Goal: Task Accomplishment & Management: Manage account settings

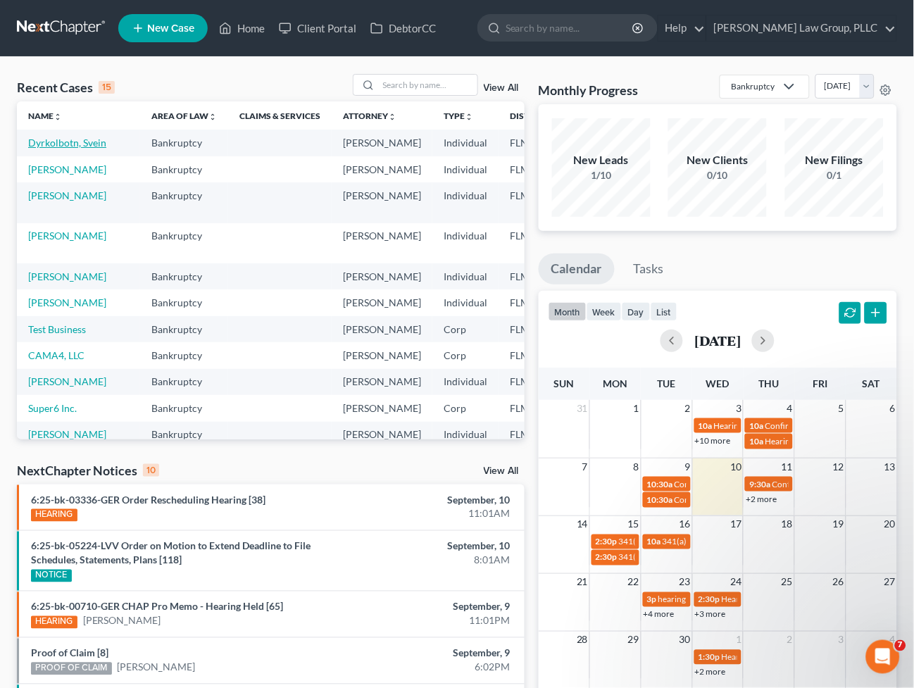
click at [46, 149] on link "Dyrkolbotn, Svein" at bounding box center [67, 143] width 78 height 12
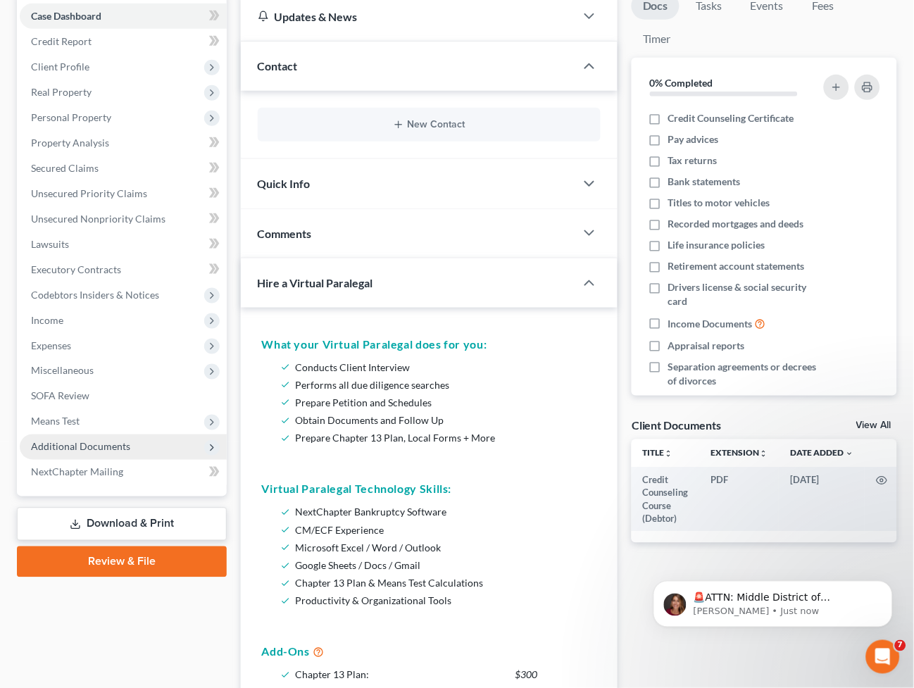
scroll to position [156, 0]
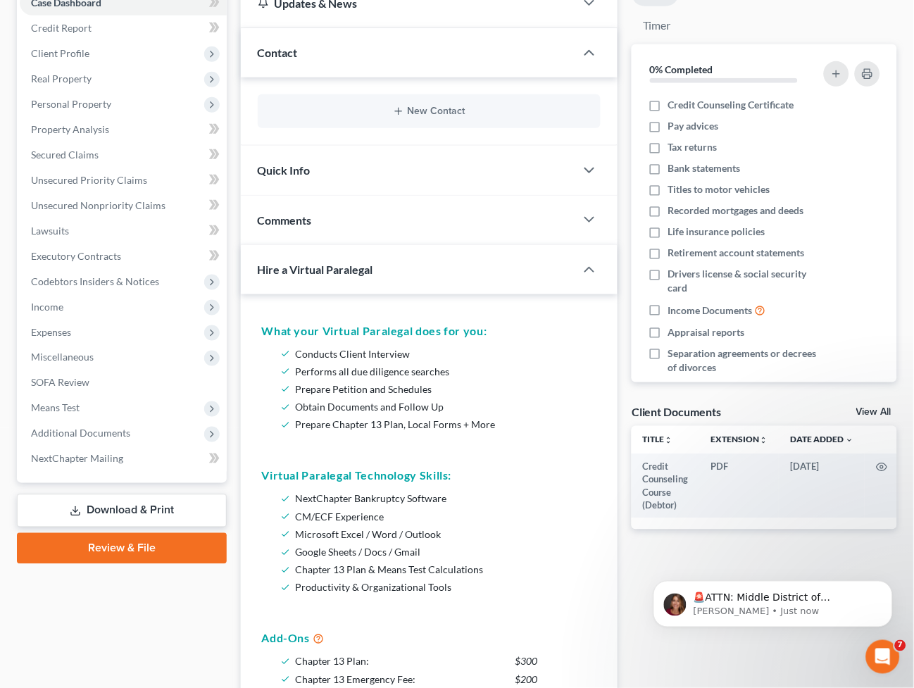
click at [87, 511] on link "Download & Print" at bounding box center [122, 511] width 210 height 33
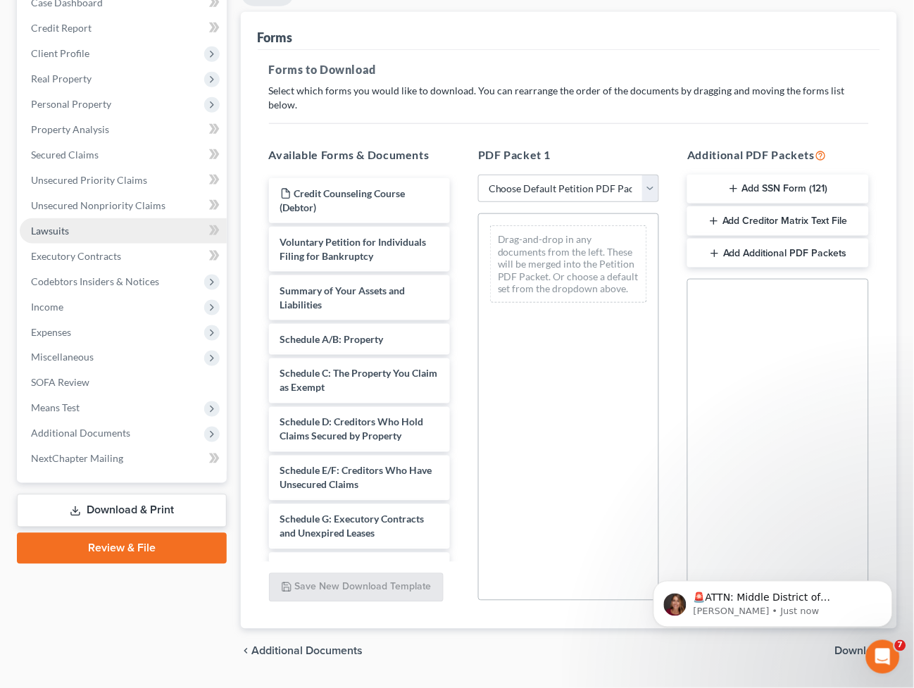
click at [109, 231] on link "Lawsuits" at bounding box center [123, 230] width 207 height 25
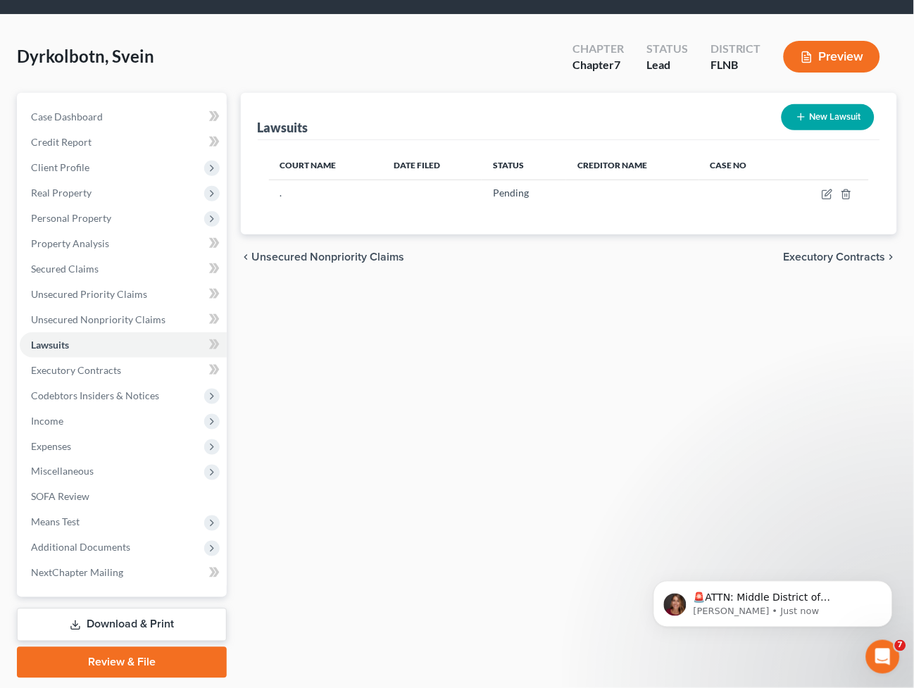
scroll to position [83, 0]
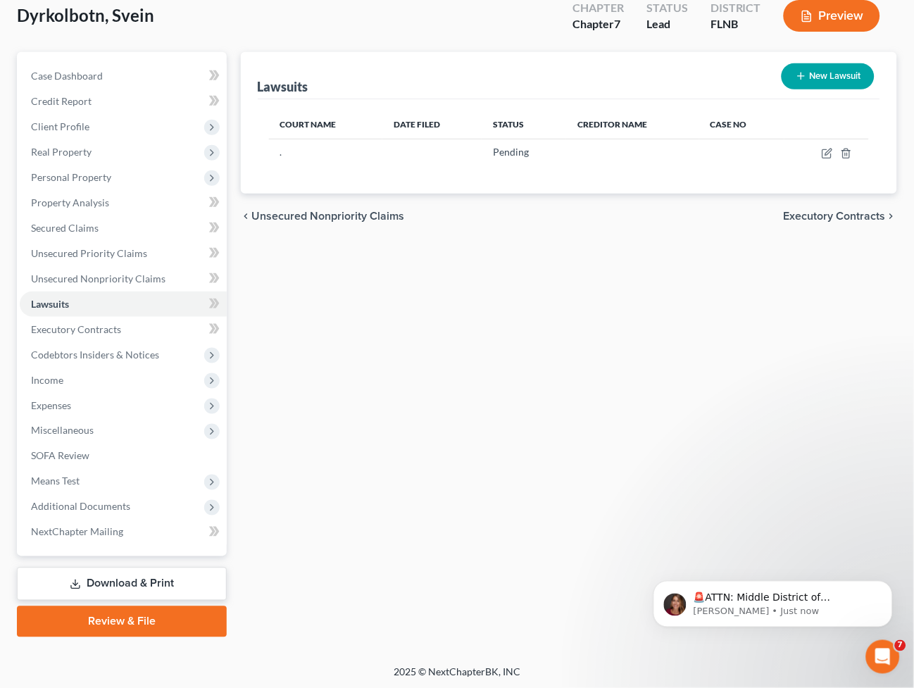
click at [147, 573] on link "Download & Print" at bounding box center [122, 584] width 210 height 33
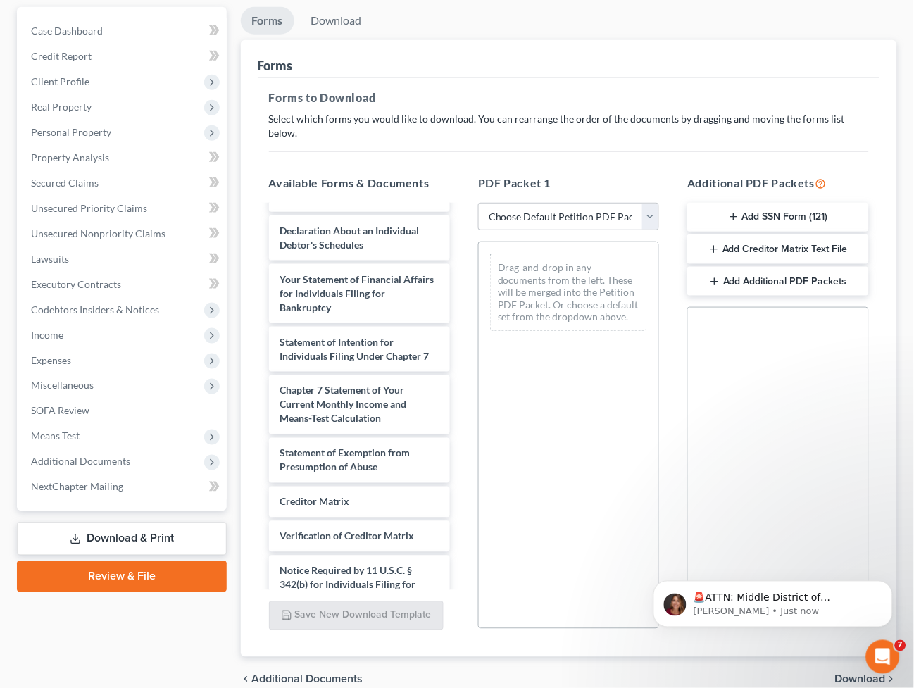
scroll to position [156, 0]
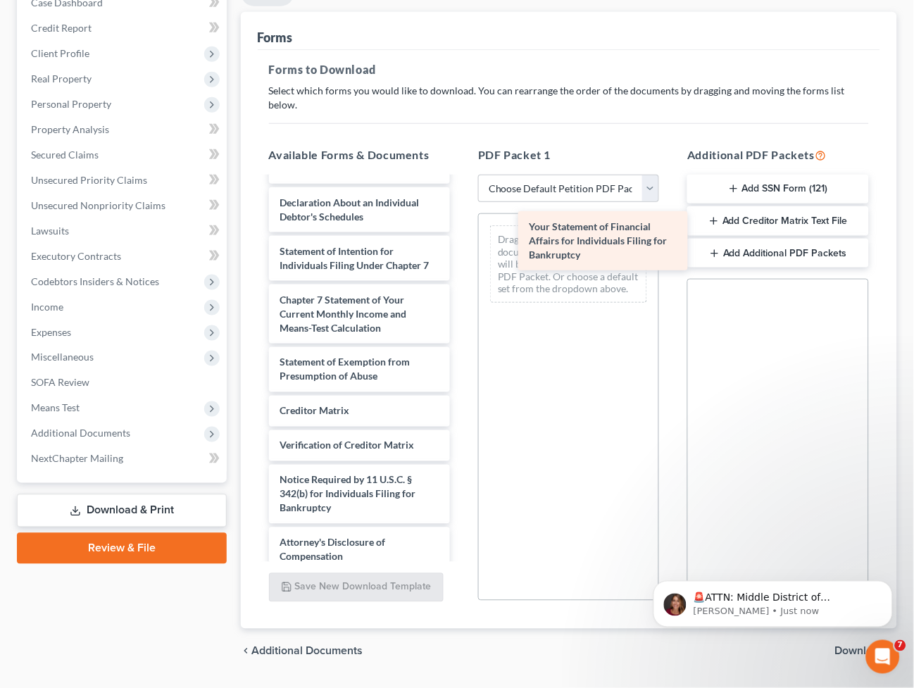
drag, startPoint x: 341, startPoint y: 263, endPoint x: 590, endPoint y: 254, distance: 249.5
click at [461, 254] on div "Your Statement of Financial Affairs for Individuals Filing for Bankruptcy Credi…" at bounding box center [360, 141] width 204 height 864
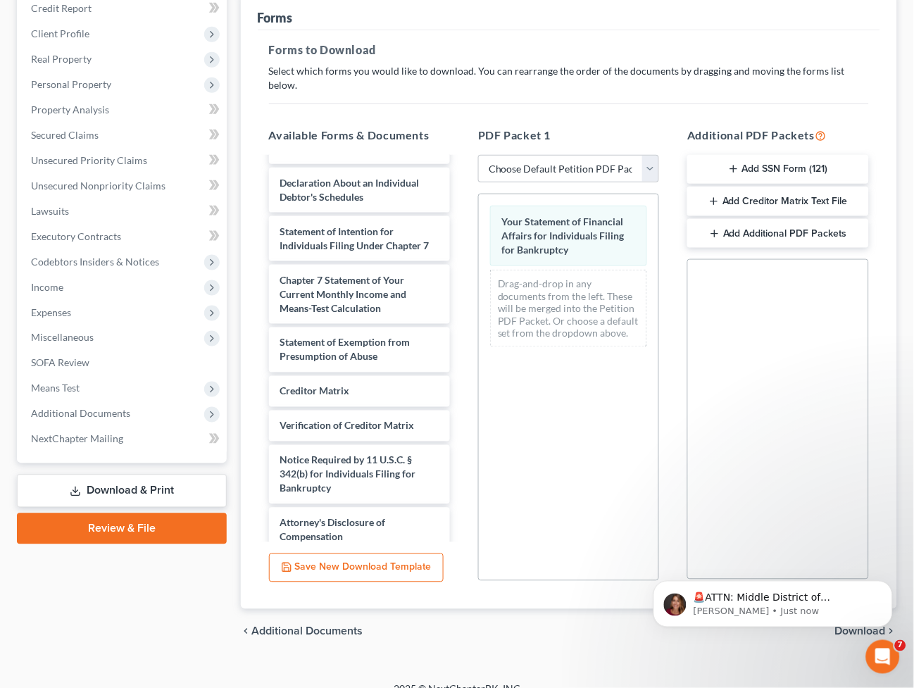
scroll to position [181, 0]
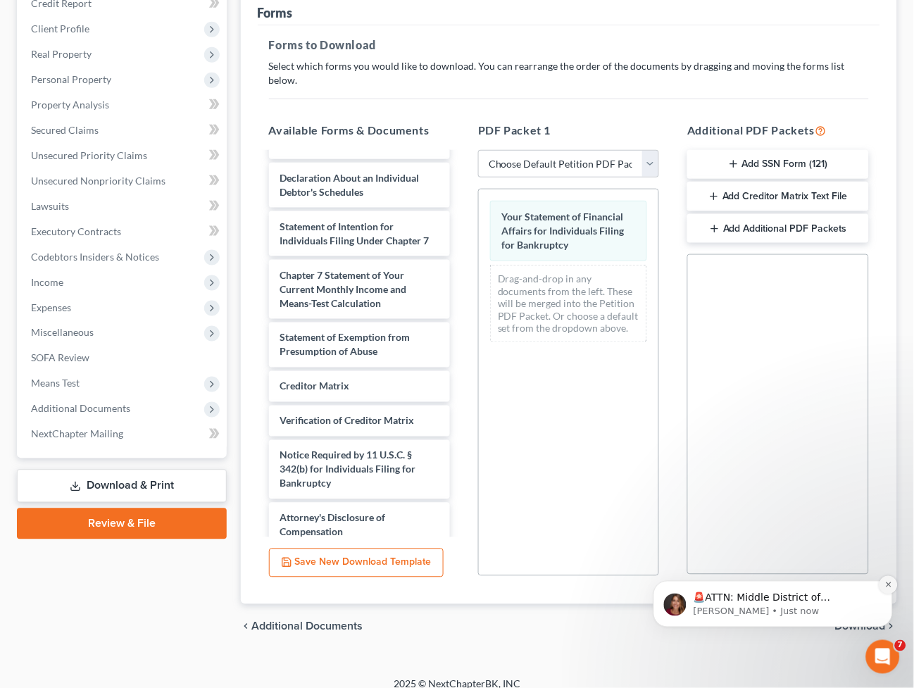
click at [894, 583] on button "Dismiss notification" at bounding box center [888, 585] width 18 height 18
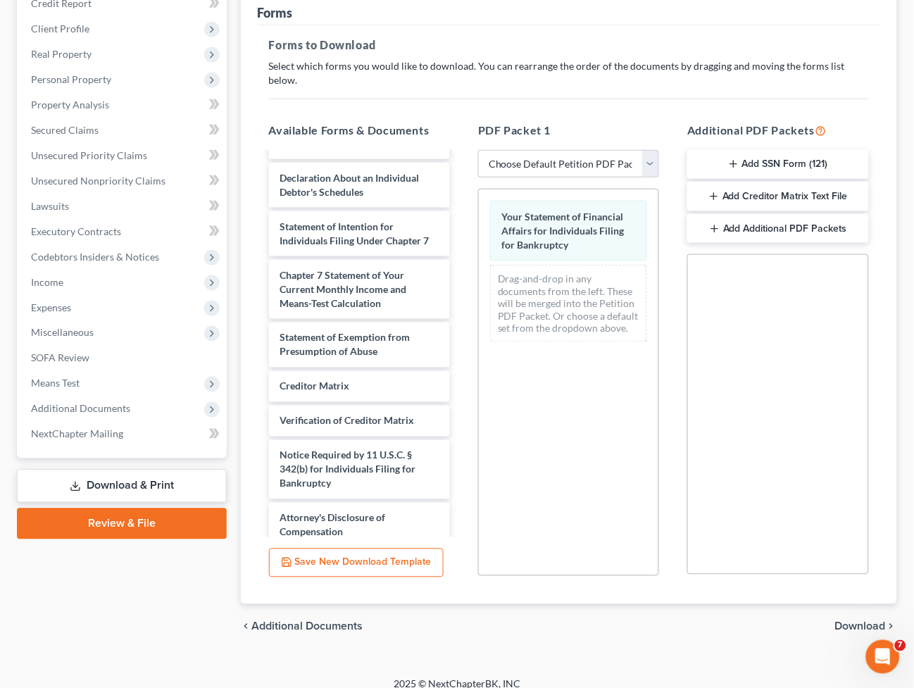
click at [895, 621] on icon "chevron_right" at bounding box center [891, 626] width 11 height 11
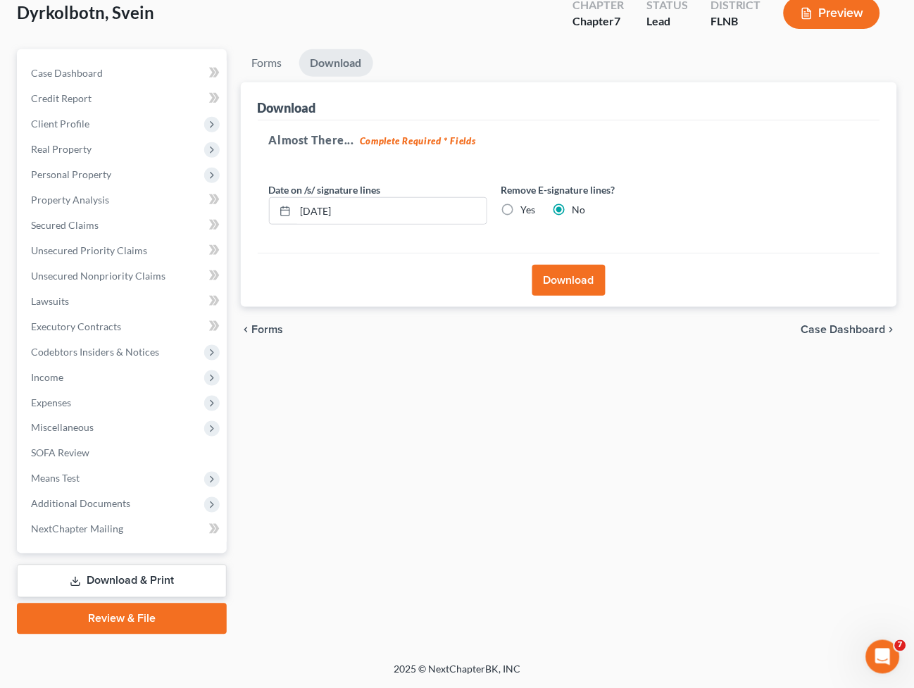
scroll to position [83, 0]
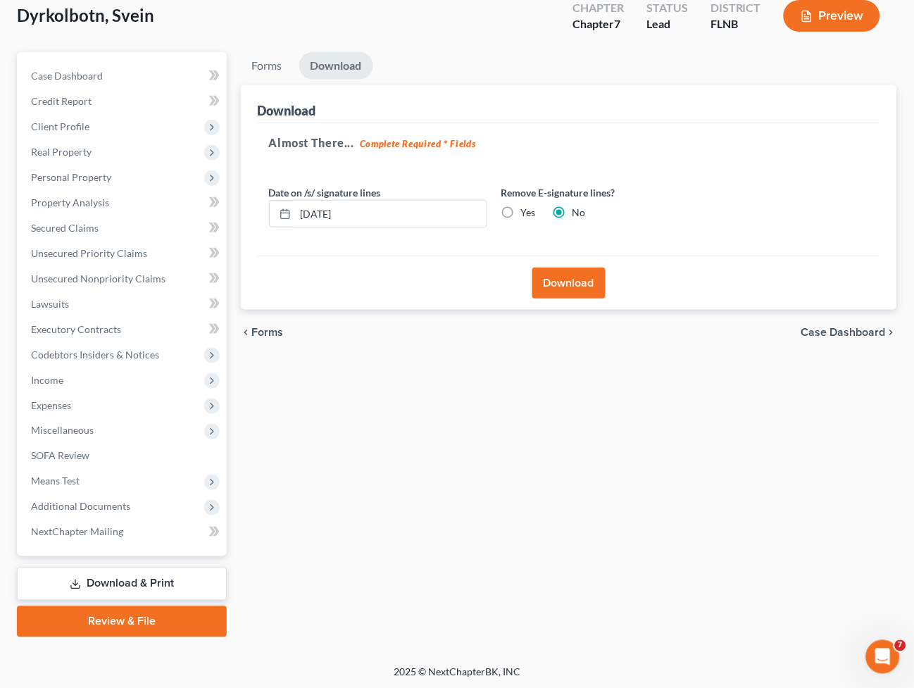
click at [568, 287] on button "Download" at bounding box center [569, 283] width 73 height 31
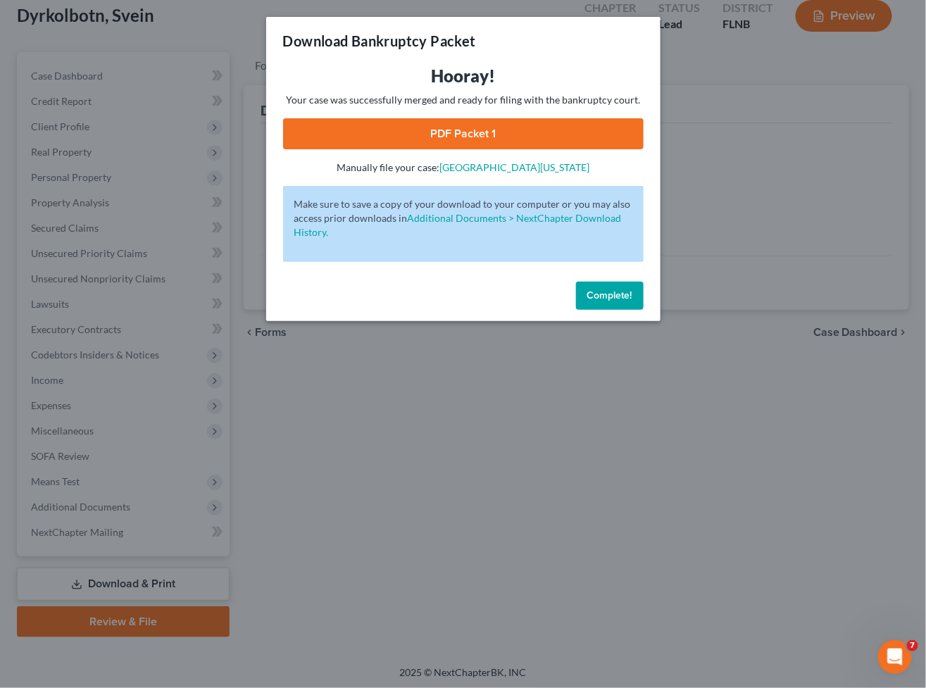
click at [442, 141] on link "PDF Packet 1" at bounding box center [463, 133] width 361 height 31
click at [613, 282] on button "Complete!" at bounding box center [610, 296] width 68 height 28
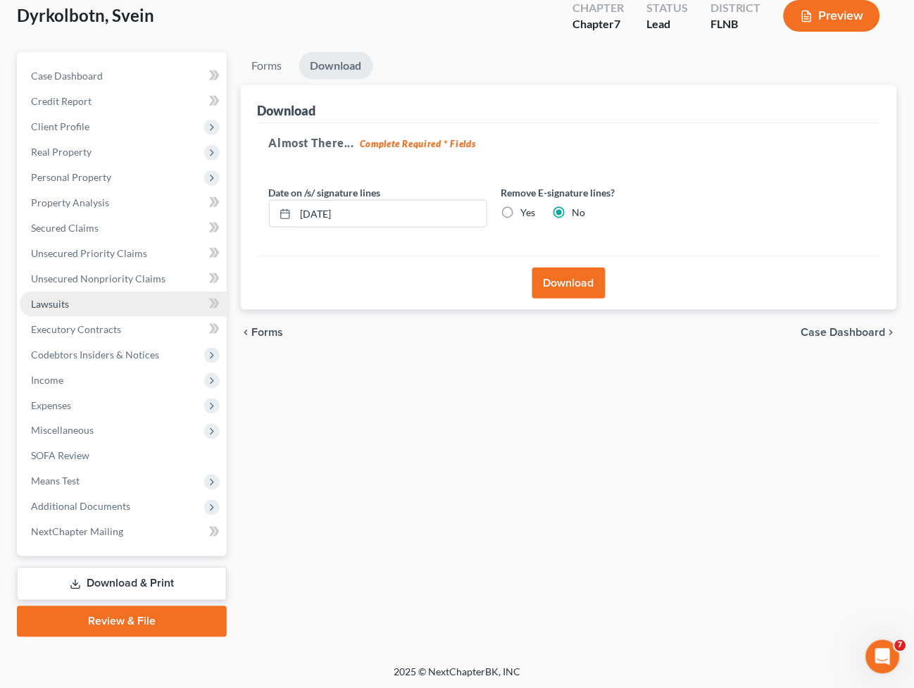
click at [82, 301] on link "Lawsuits" at bounding box center [123, 304] width 207 height 25
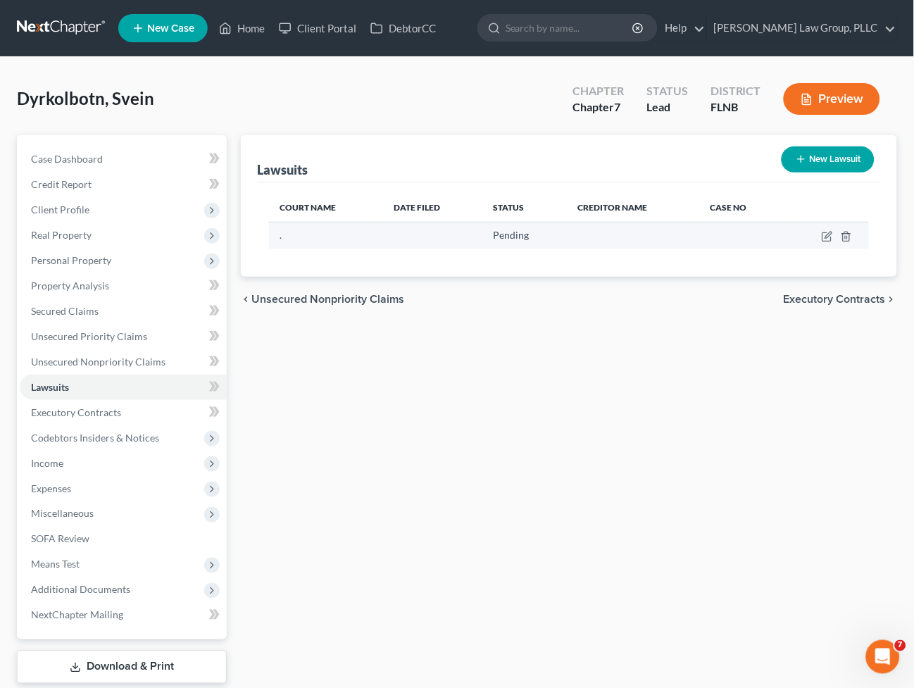
click at [821, 236] on td at bounding box center [827, 235] width 85 height 27
click at [824, 235] on icon "button" at bounding box center [827, 237] width 8 height 8
select select "0"
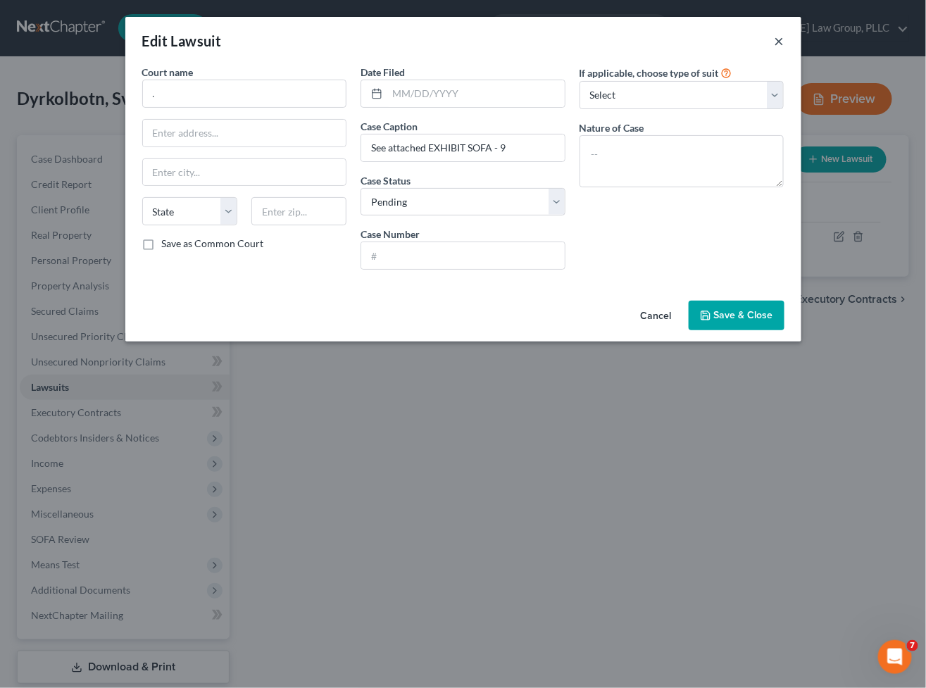
click at [777, 37] on button "×" at bounding box center [780, 40] width 10 height 17
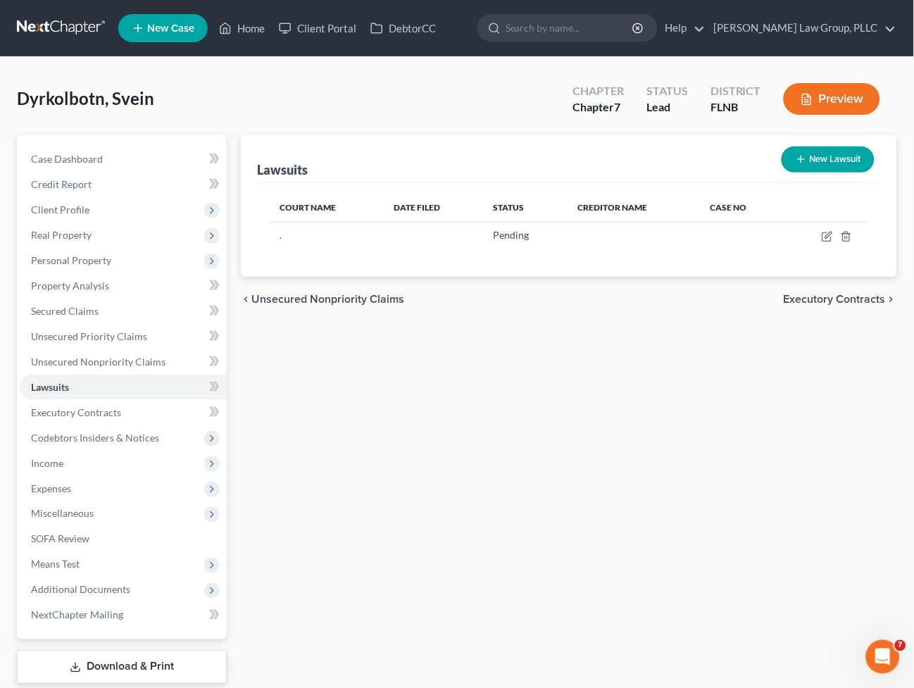
click at [655, 259] on div "Court Name Date Filed Status Creditor Name Case No . Pending" at bounding box center [569, 229] width 623 height 94
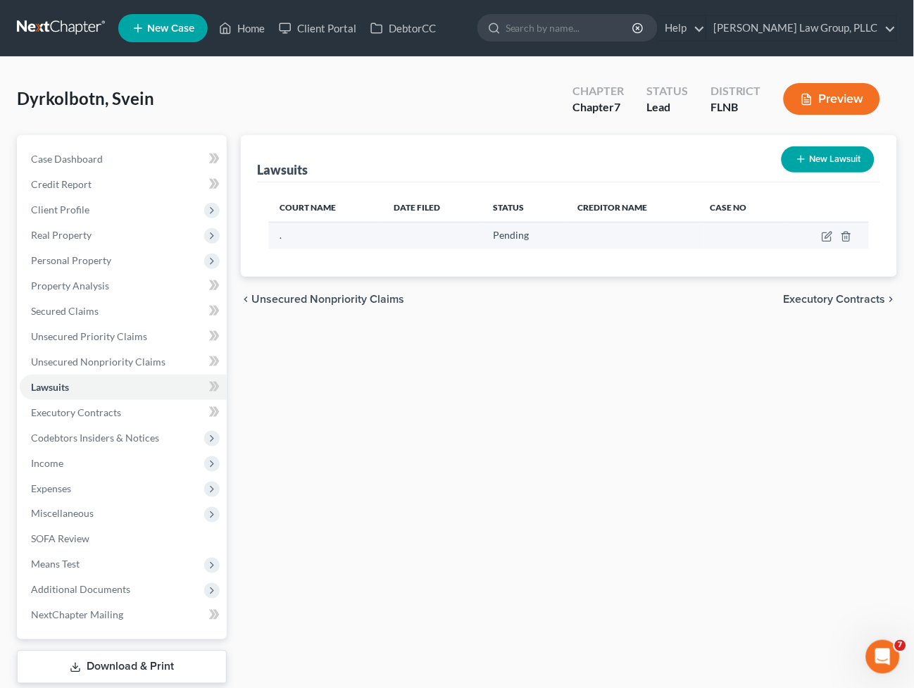
click at [479, 227] on td at bounding box center [432, 235] width 99 height 27
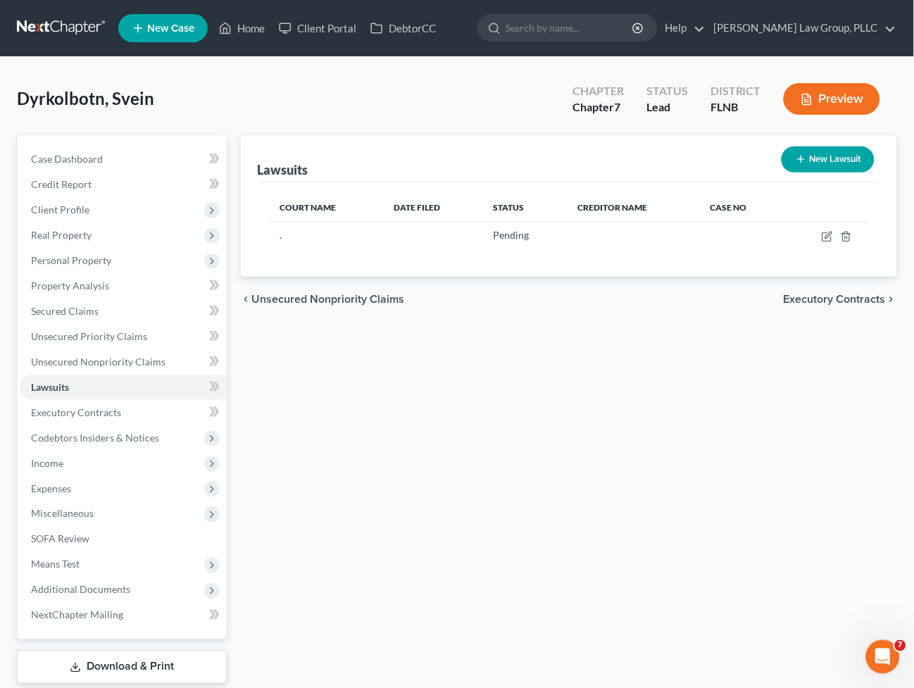
click at [417, 80] on div "Dyrkolbotn, Svein Upgraded Chapter Chapter 7 Status Lead District FLNB Preview" at bounding box center [457, 104] width 881 height 61
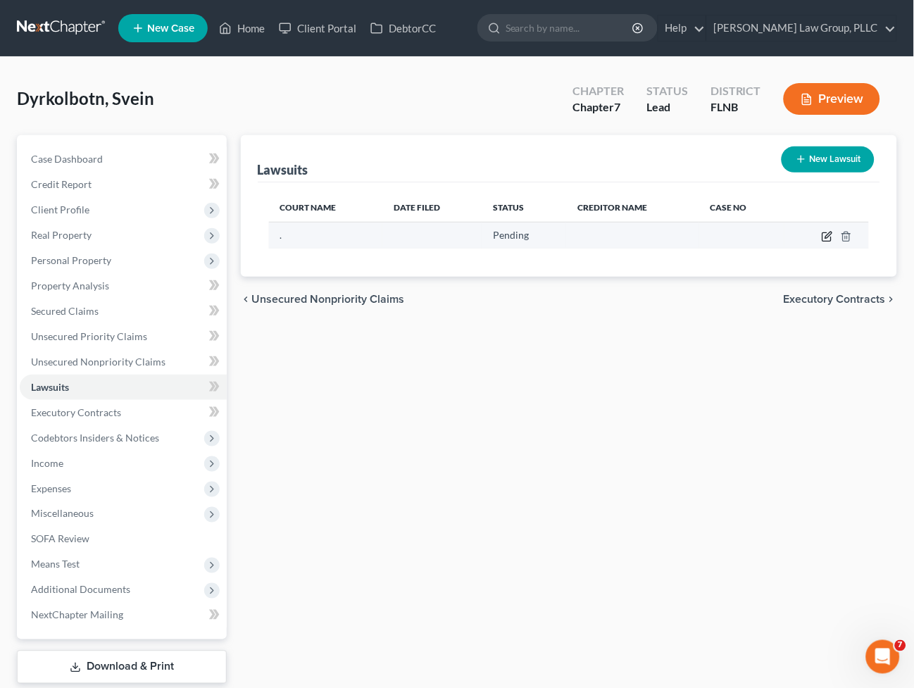
click at [831, 236] on icon "button" at bounding box center [827, 237] width 8 height 8
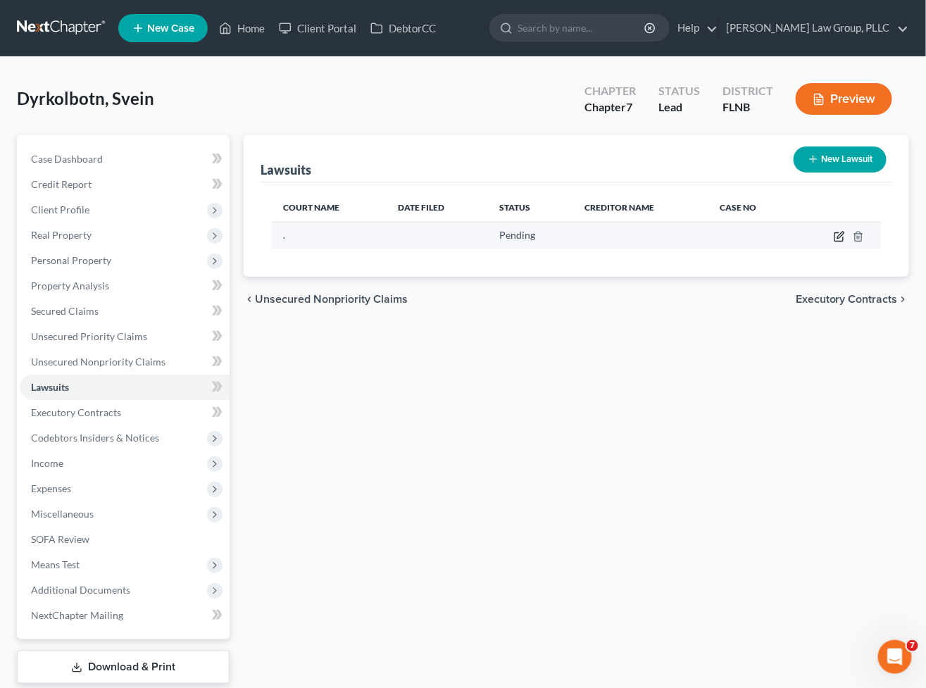
select select "0"
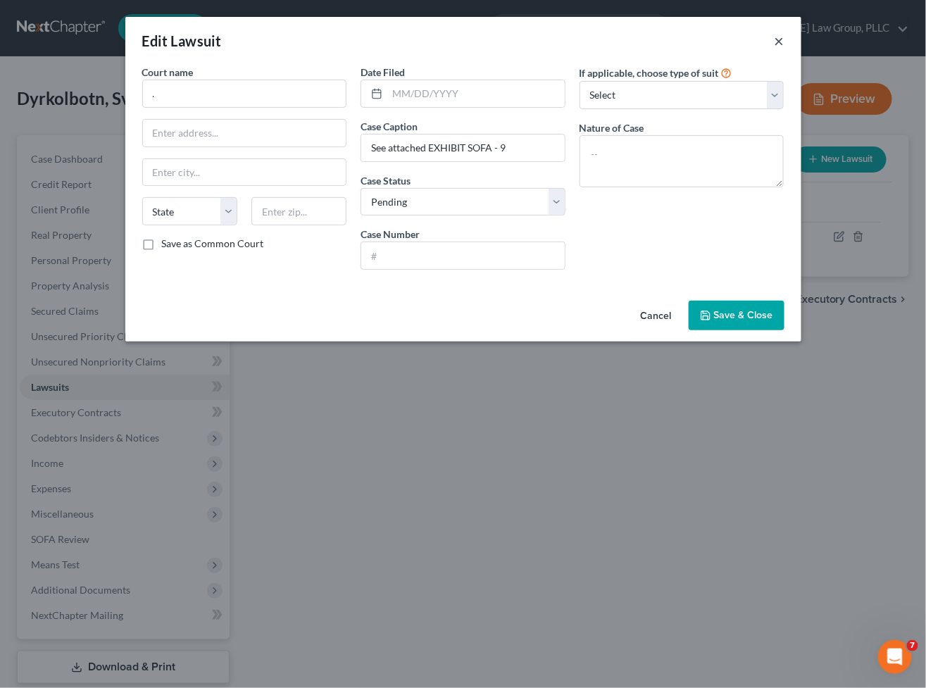
click at [779, 38] on button "×" at bounding box center [780, 40] width 10 height 17
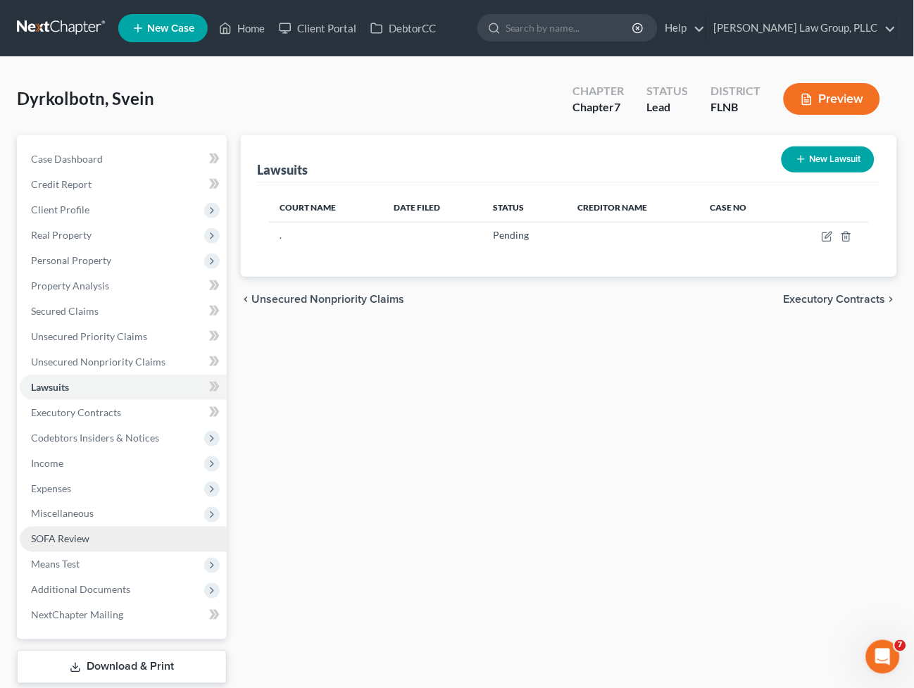
click at [45, 537] on span "SOFA Review" at bounding box center [60, 539] width 58 height 12
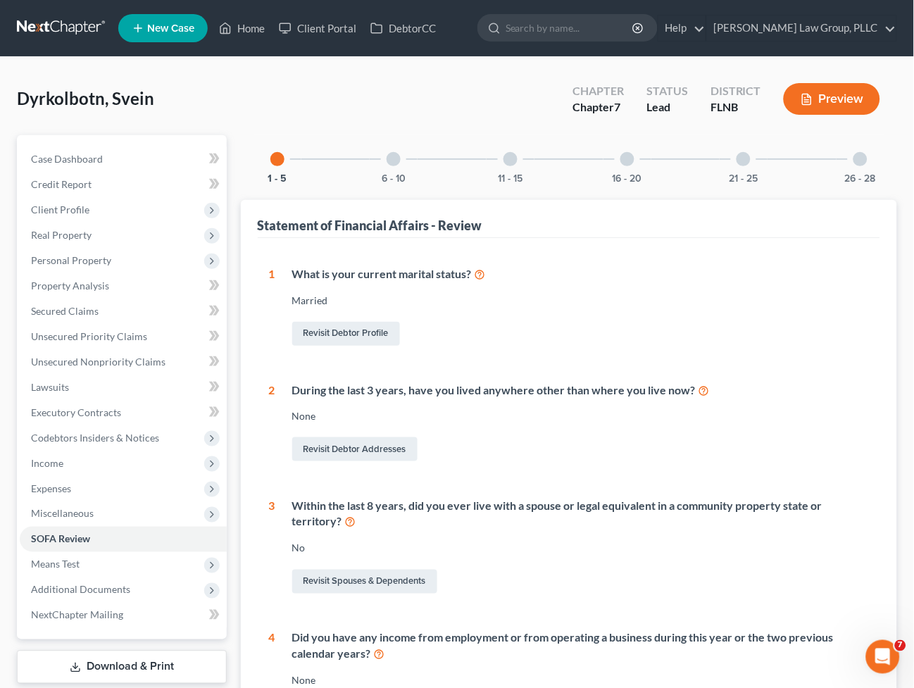
click at [399, 157] on div at bounding box center [394, 159] width 14 height 14
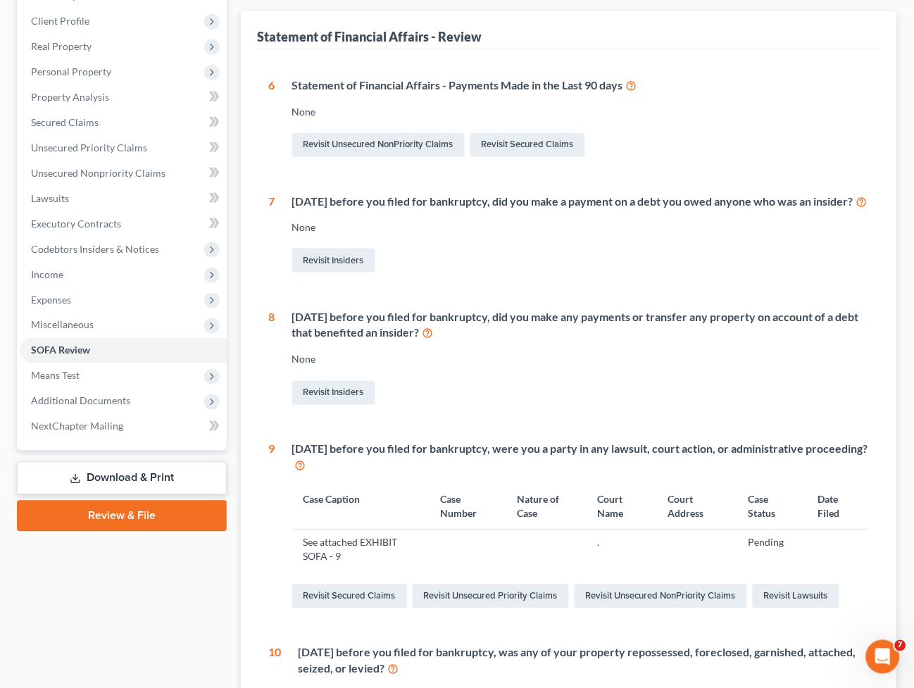
scroll to position [409, 0]
